Goal: Task Accomplishment & Management: Use online tool/utility

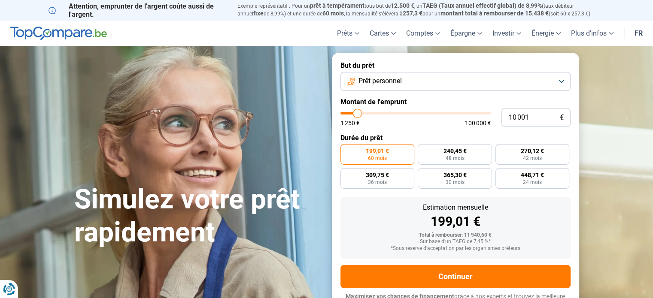
click at [456, 92] on form "But du prêt Prêt personnel Montant de l'emprunt 10 001 € 1 250 € 100 000 € Duré…" at bounding box center [455, 185] width 247 height 265
click at [458, 87] on button "Prêt personnel" at bounding box center [456, 81] width 230 height 19
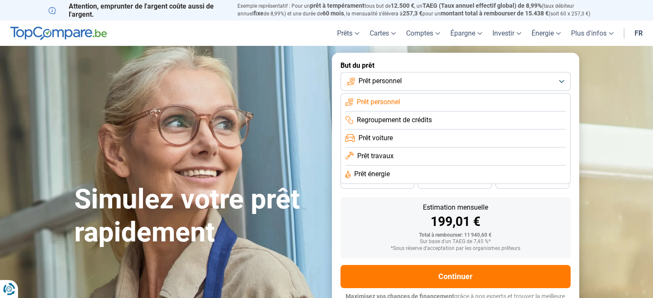
click at [394, 160] on li "Prêt travaux" at bounding box center [455, 157] width 221 height 18
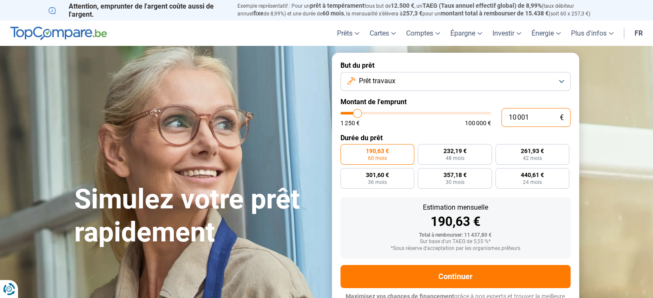
drag, startPoint x: 541, startPoint y: 117, endPoint x: 488, endPoint y: 117, distance: 52.8
click at [489, 117] on div "10 001 € 1 250 € 100 000 €" at bounding box center [456, 117] width 230 height 19
type input "10000"
radio input "true"
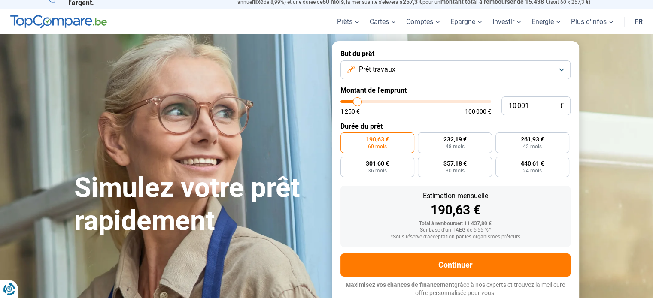
type input "10000"
